Goal: Navigation & Orientation: Find specific page/section

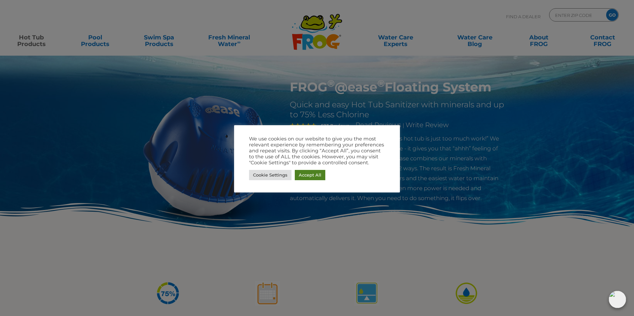
click at [312, 177] on link "Accept All" at bounding box center [310, 175] width 31 height 10
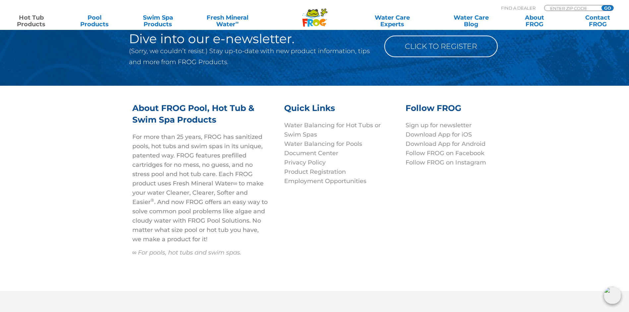
scroll to position [2272, 0]
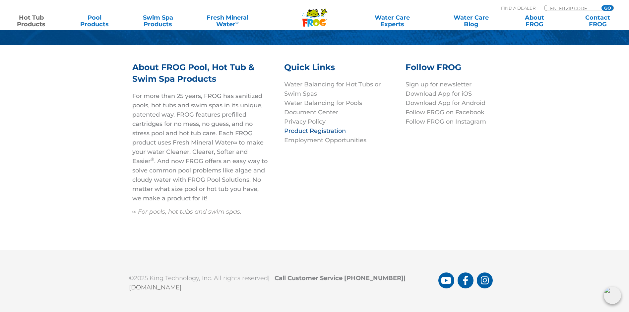
click at [310, 127] on link "Product Registration" at bounding box center [315, 130] width 62 height 7
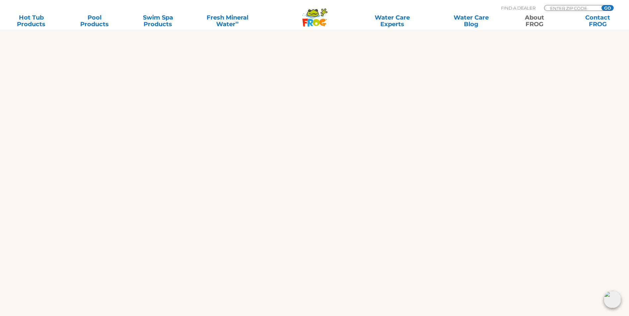
scroll to position [991, 0]
click at [602, 20] on link "Contact FROG" at bounding box center [597, 20] width 49 height 13
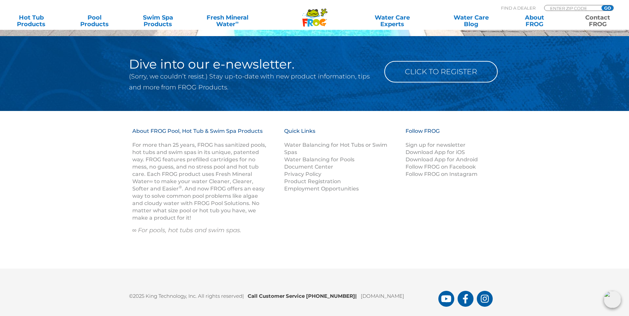
scroll to position [986, 0]
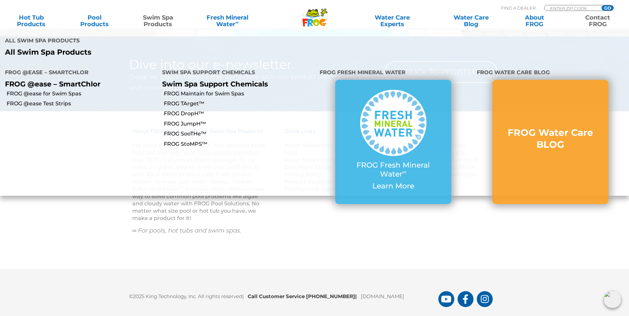
click at [153, 22] on link "Swim Spa Products" at bounding box center [157, 20] width 49 height 13
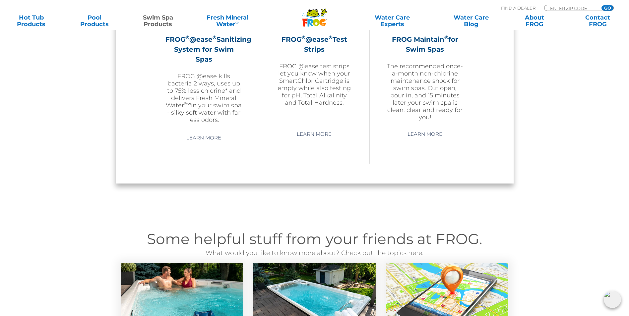
scroll to position [690, 0]
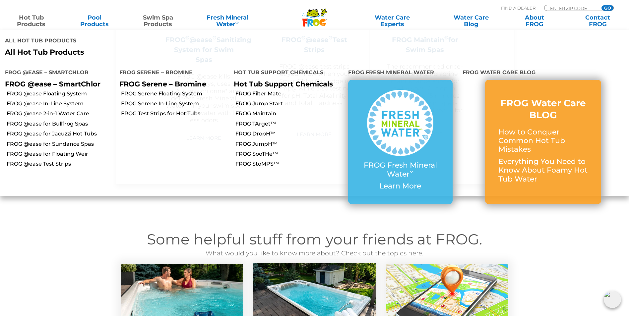
click at [35, 18] on link "Hot Tub Products" at bounding box center [31, 20] width 49 height 13
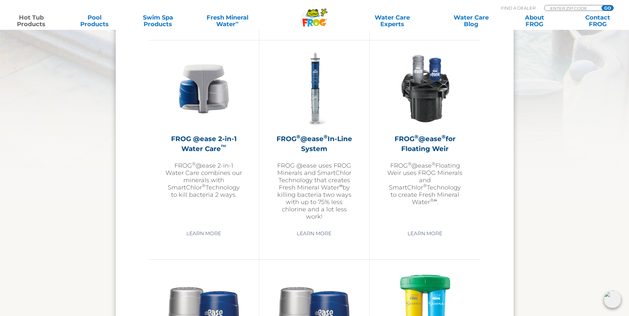
scroll to position [942, 0]
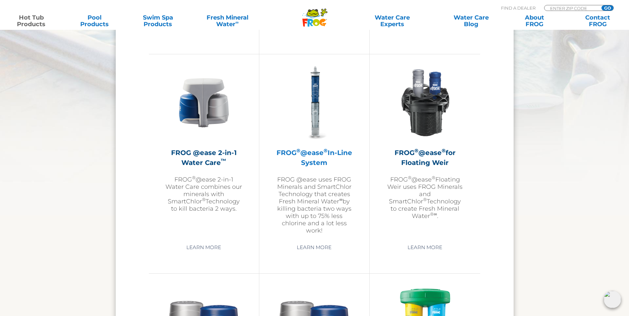
click at [314, 161] on h2 "FROG ® @ease ® In-Line System" at bounding box center [314, 158] width 77 height 20
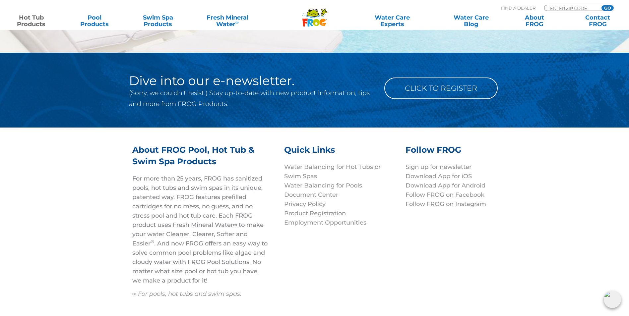
scroll to position [2290, 0]
